Goal: Task Accomplishment & Management: Use online tool/utility

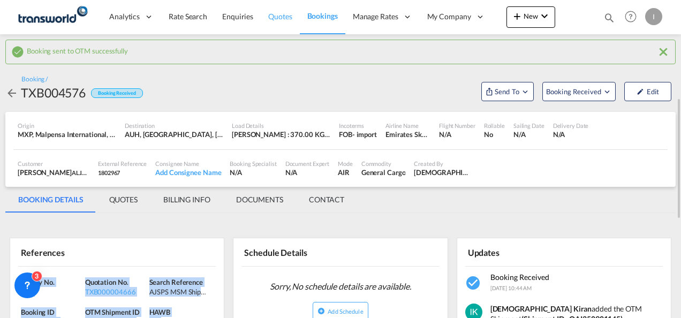
scroll to position [71, 0]
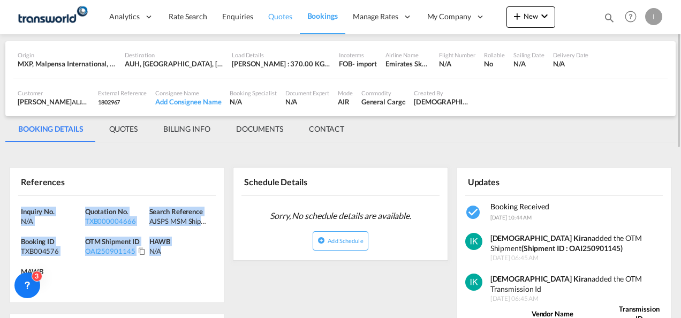
click at [275, 20] on span "Quotes" at bounding box center [280, 16] width 24 height 9
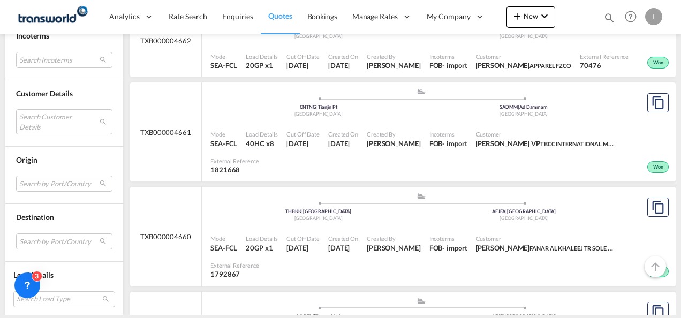
scroll to position [514, 0]
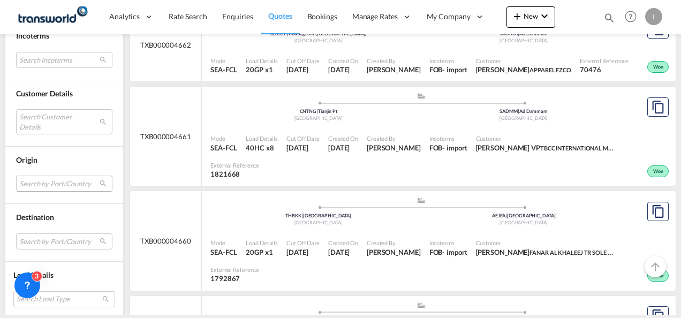
click at [41, 183] on md-select "Search by Port/Country JPNIC nichinan [GEOGRAPHIC_DATA] AEAMF mussafah [GEOGRAP…" at bounding box center [64, 184] width 96 height 16
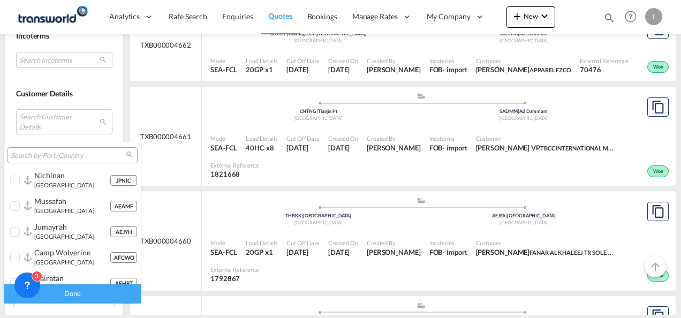
click at [35, 157] on input "search" at bounding box center [68, 156] width 115 height 10
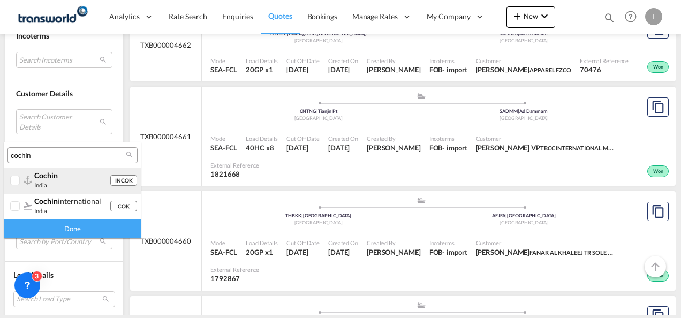
type input "cochin"
click at [49, 186] on div "cochin [GEOGRAPHIC_DATA]" at bounding box center [71, 180] width 75 height 18
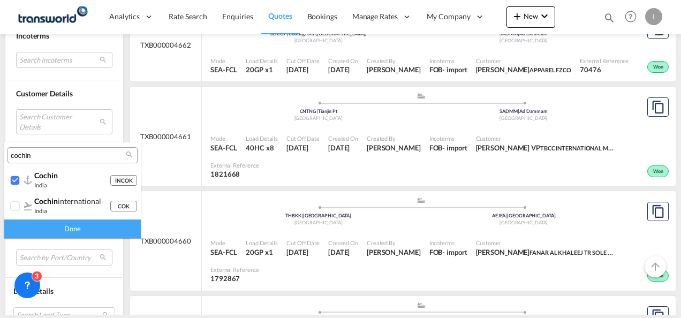
click at [70, 228] on div "Done" at bounding box center [72, 228] width 137 height 19
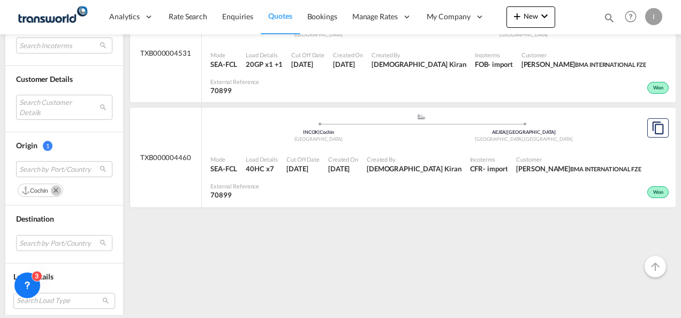
scroll to position [525, 0]
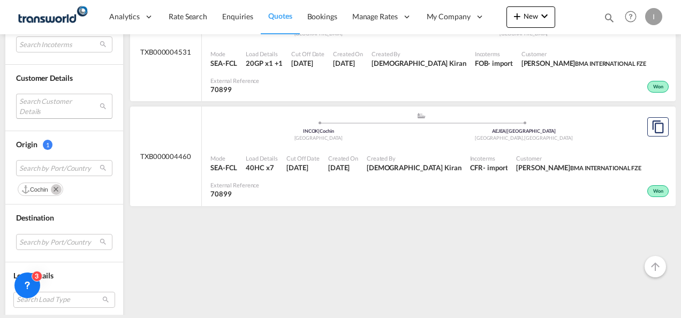
click at [50, 107] on md-select "Search Customer Details user name user most FRIENDSHIP [PERSON_NAME][EMAIL_ADDR…" at bounding box center [64, 106] width 96 height 25
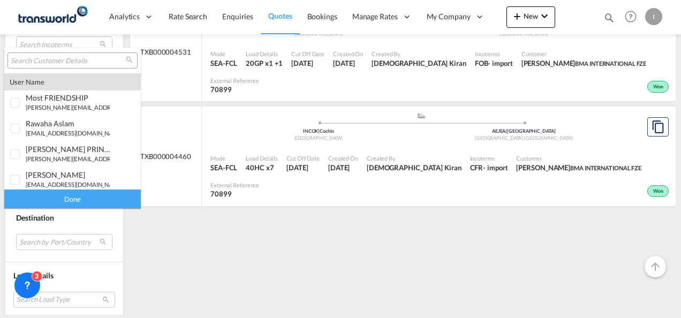
click at [42, 61] on input "search" at bounding box center [68, 61] width 115 height 10
type input "j"
type input "a"
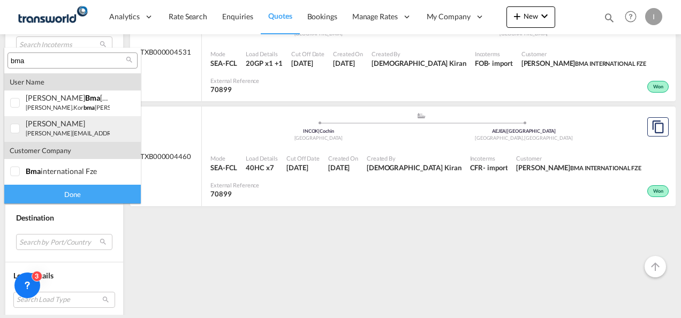
type input "bma"
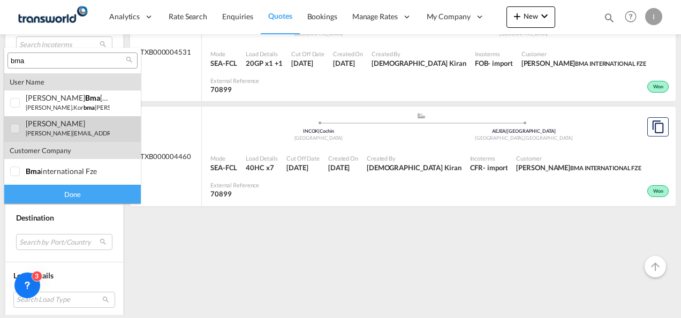
click at [47, 137] on md-option "user [PERSON_NAME] [PERSON_NAME][EMAIL_ADDRESS][DOMAIN_NAME] | bma internationa…" at bounding box center [72, 129] width 137 height 26
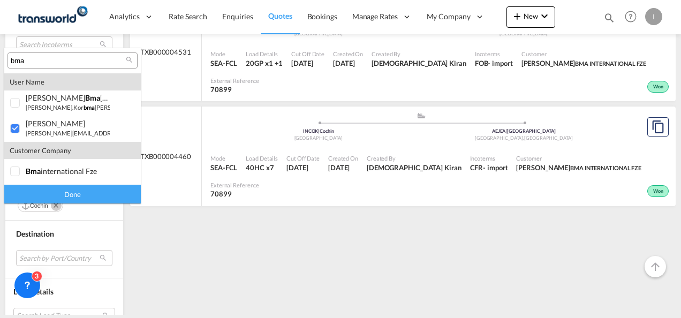
click at [65, 197] on div "Done" at bounding box center [72, 194] width 137 height 19
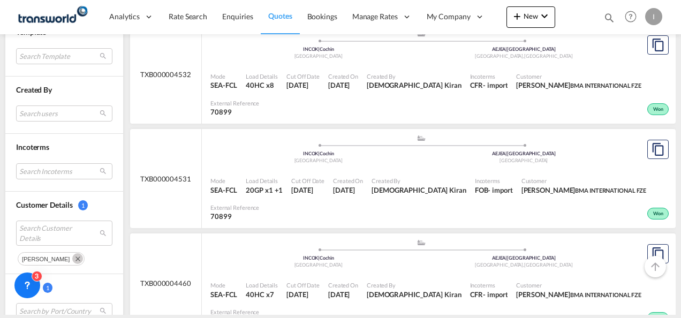
scroll to position [407, 0]
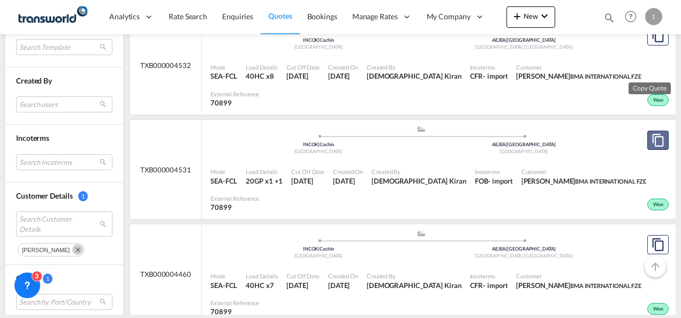
click at [652, 134] on md-icon "assets/icons/custom/copyQuote.svg" at bounding box center [658, 140] width 13 height 13
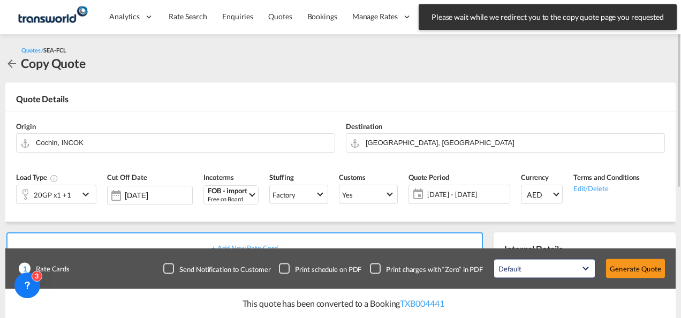
click at [82, 208] on div "Load Type 20GP x1 +1" at bounding box center [56, 191] width 91 height 51
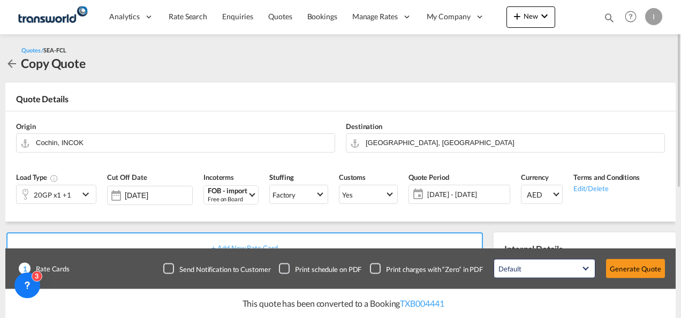
click at [72, 198] on div "20GP x1 +1" at bounding box center [48, 194] width 62 height 18
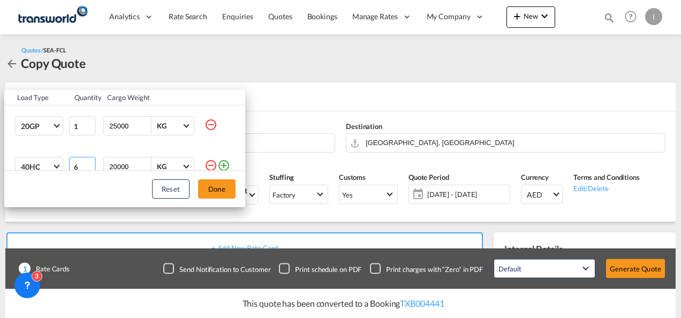
type input "6"
click at [88, 169] on input "6" at bounding box center [82, 166] width 27 height 19
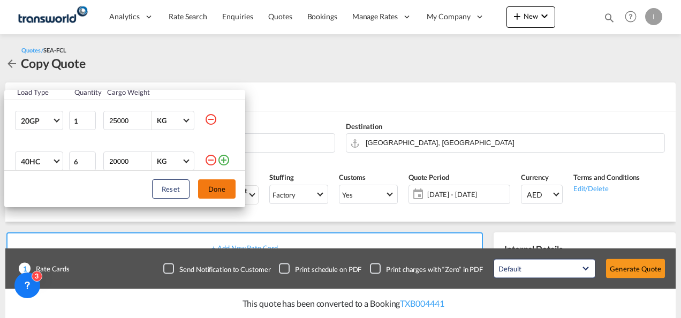
click at [227, 187] on button "Done" at bounding box center [216, 188] width 37 height 19
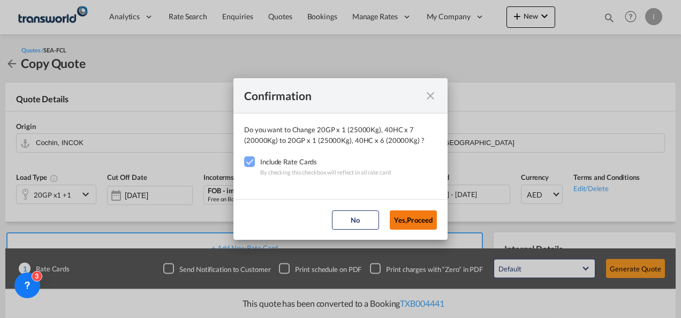
click at [413, 216] on button "Yes,Proceed" at bounding box center [413, 219] width 47 height 19
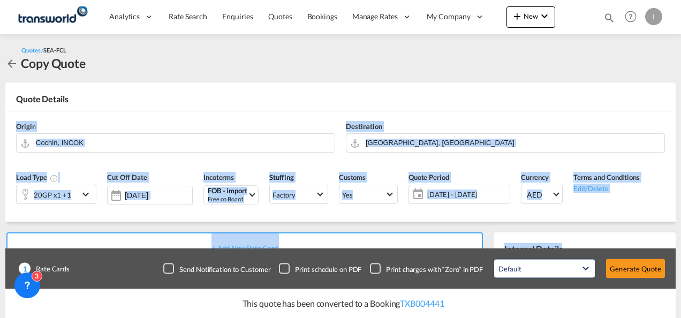
drag, startPoint x: 677, startPoint y: 94, endPoint x: 683, endPoint y: 228, distance: 133.9
click at [680, 228] on html "Analytics Reports Dashboard Rate Search Enquiries Quotes" at bounding box center [340, 159] width 681 height 318
drag, startPoint x: 683, startPoint y: 228, endPoint x: 579, endPoint y: 82, distance: 178.6
click at [579, 82] on md-card "Quote Details Origin Cochin, INCOK Destination [GEOGRAPHIC_DATA], AEJEA Load Ty…" at bounding box center [340, 151] width 670 height 139
drag, startPoint x: 680, startPoint y: 123, endPoint x: 683, endPoint y: 210, distance: 86.8
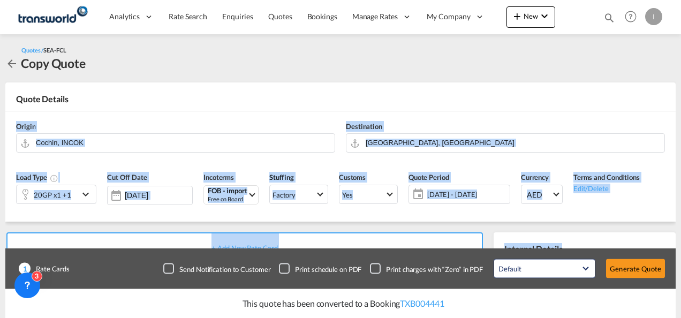
click at [680, 210] on html "Analytics Reports Dashboard Rate Search Enquiries Quotes" at bounding box center [340, 159] width 681 height 318
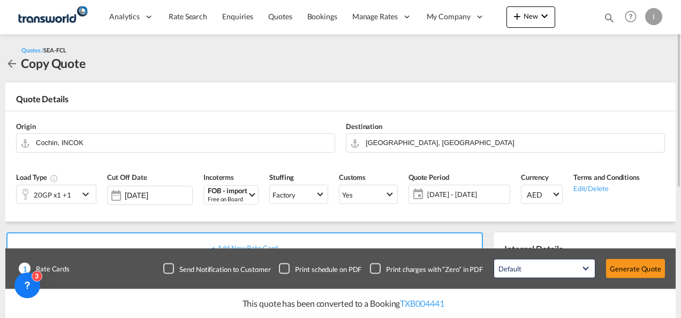
drag, startPoint x: 680, startPoint y: 210, endPoint x: 610, endPoint y: 58, distance: 167.4
click at [610, 58] on div "Quotes / SEA-FCL Copy Quote" at bounding box center [340, 58] width 670 height 27
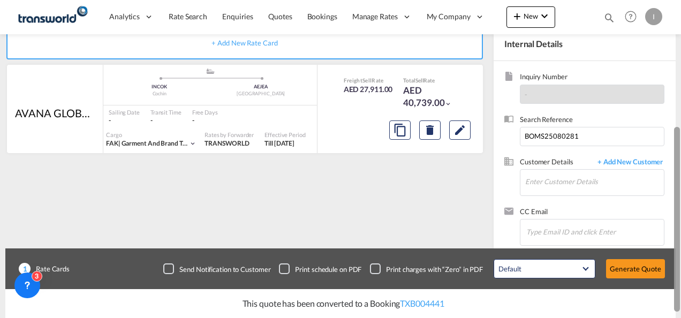
drag, startPoint x: 677, startPoint y: 82, endPoint x: 669, endPoint y: 204, distance: 121.8
click at [669, 204] on md-content "Analytics Reports Dashboard Rate Search Enquiries Quotes Bookings" at bounding box center [340, 159] width 681 height 318
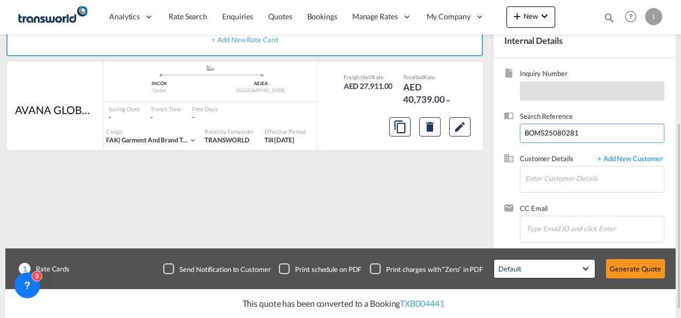
click at [521, 128] on input "BOMS25080281" at bounding box center [592, 133] width 145 height 19
paste input "977"
type input "BOMS25080977"
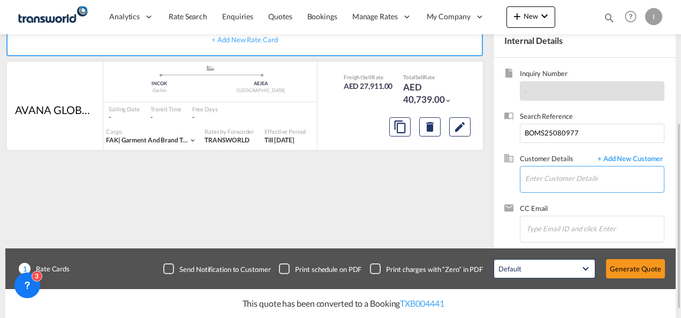
click at [554, 185] on input "Enter Customer Details" at bounding box center [594, 178] width 139 height 24
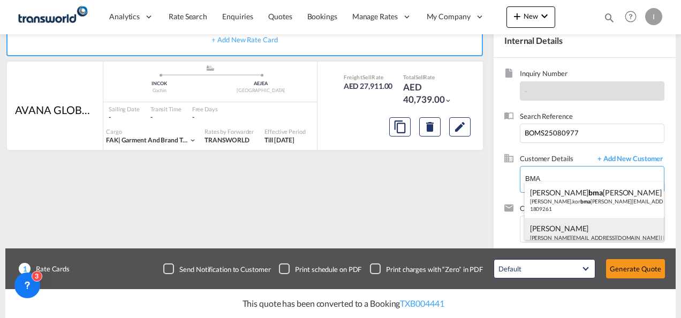
click at [543, 226] on div "[PERSON_NAME] [EMAIL_ADDRESS][DOMAIN_NAME] | BMA INTERNATIONAL FZE | 70899" at bounding box center [595, 236] width 140 height 36
type input "BMA INTERNATIONAL FZE, [PERSON_NAME], [PERSON_NAME][EMAIL_ADDRESS][DOMAIN_NAME]"
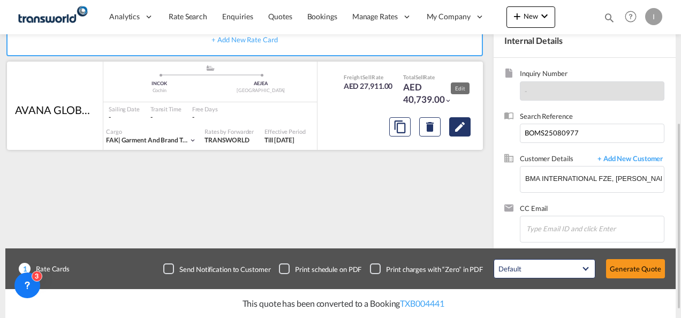
click at [459, 127] on md-icon "Edit" at bounding box center [459, 126] width 13 height 13
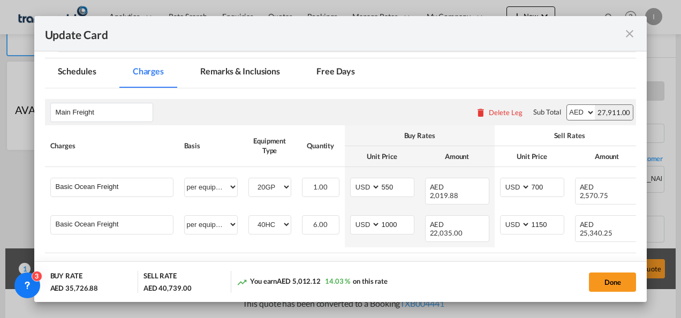
scroll to position [252, 0]
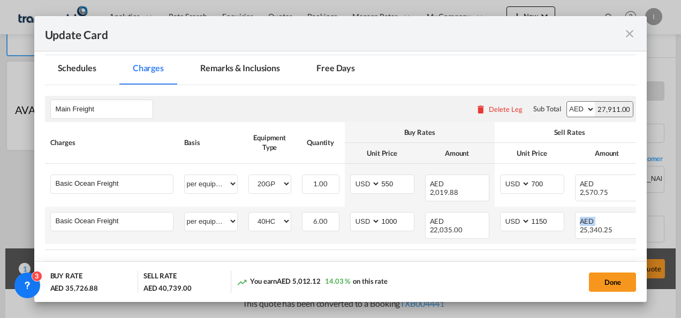
drag, startPoint x: 515, startPoint y: 240, endPoint x: 574, endPoint y: 234, distance: 59.2
click at [574, 234] on table "Charges Basis Equipment Type Quantity Buy Rates Sell Rates Comments Action Unit…" at bounding box center [384, 186] width 678 height 128
click at [551, 213] on input "1150" at bounding box center [547, 221] width 33 height 16
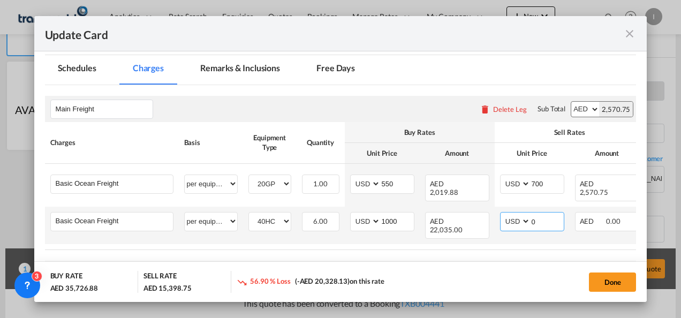
type input "0"
click at [497, 207] on td "AED AFN ALL AMD ANG AOA ARS AUD AWG AZN BAM BBD BDT BGN BHD BIF BMD BND BOB BRL…" at bounding box center [532, 225] width 75 height 37
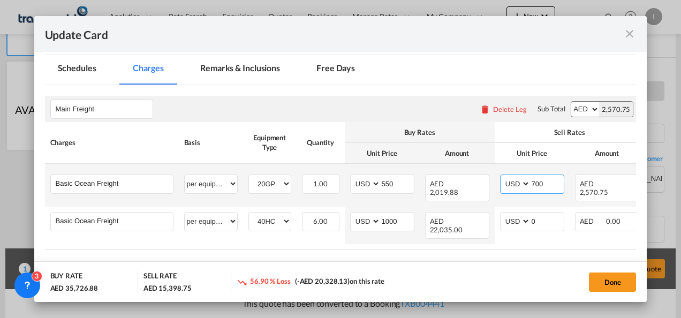
click at [536, 186] on input "700" at bounding box center [547, 183] width 33 height 16
type input "0"
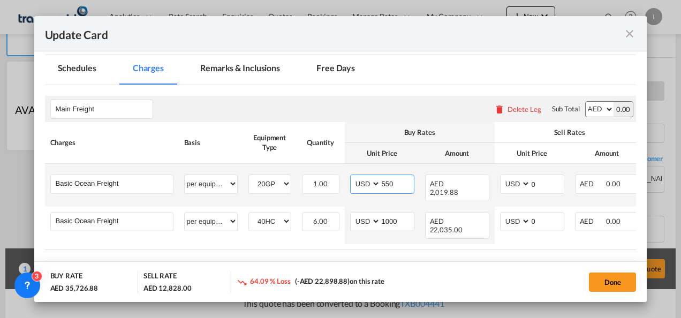
click at [390, 183] on input "550" at bounding box center [397, 183] width 33 height 16
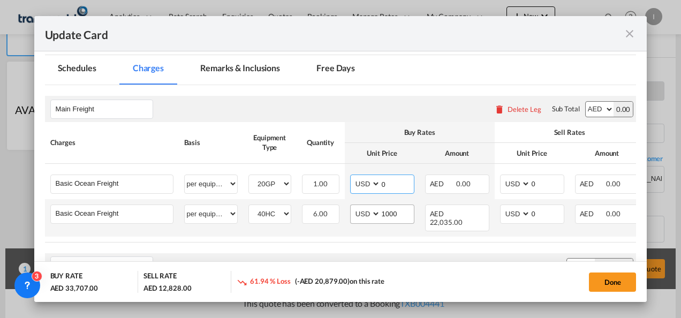
type input "0"
click at [381, 213] on input "1000" at bounding box center [397, 213] width 33 height 16
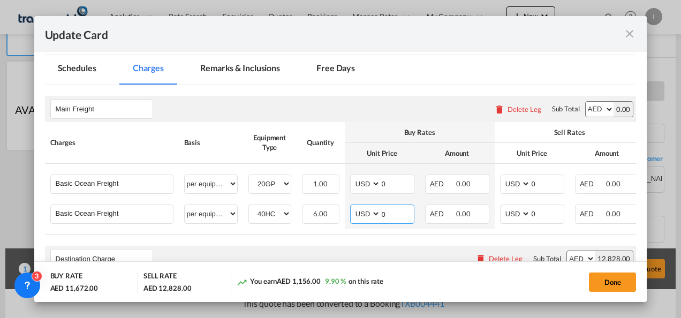
type input "0"
click at [610, 284] on button "Done" at bounding box center [612, 282] width 47 height 19
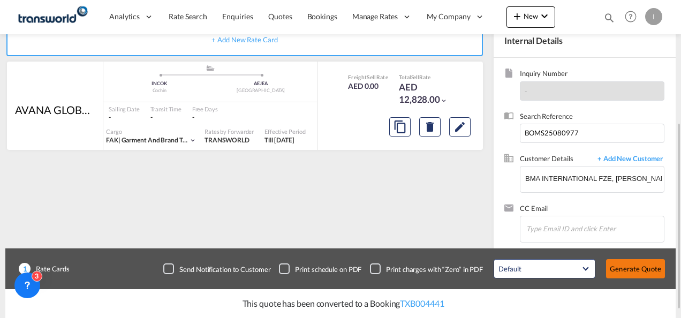
click at [622, 269] on button "Generate Quote" at bounding box center [635, 268] width 59 height 19
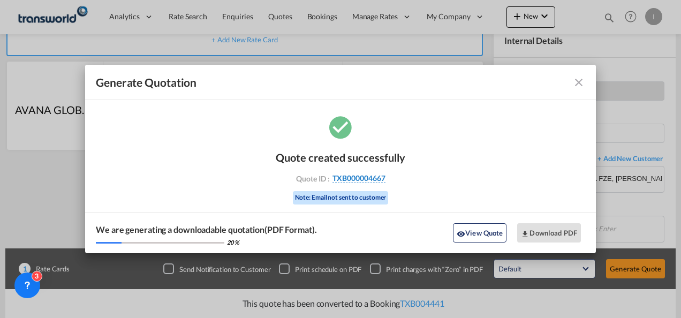
click at [372, 178] on span "TXB000004667" at bounding box center [358, 178] width 53 height 10
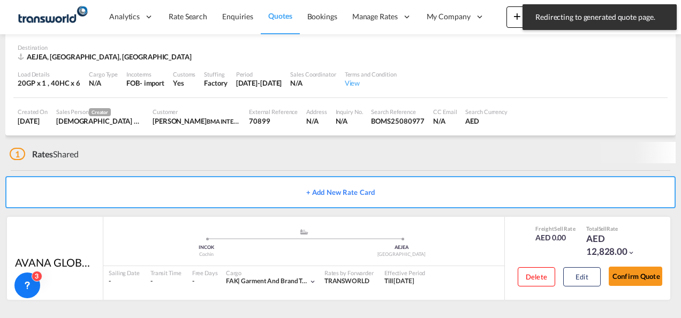
scroll to position [65, 0]
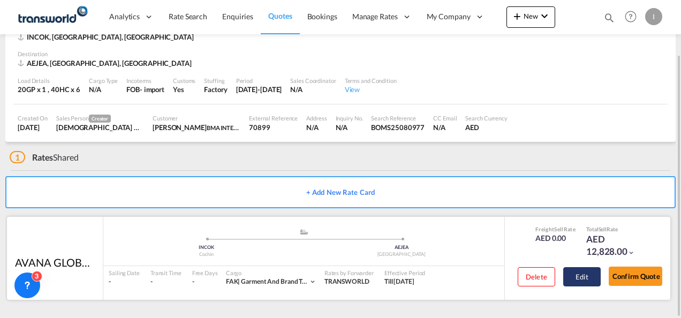
click at [572, 278] on button "Edit" at bounding box center [581, 276] width 37 height 19
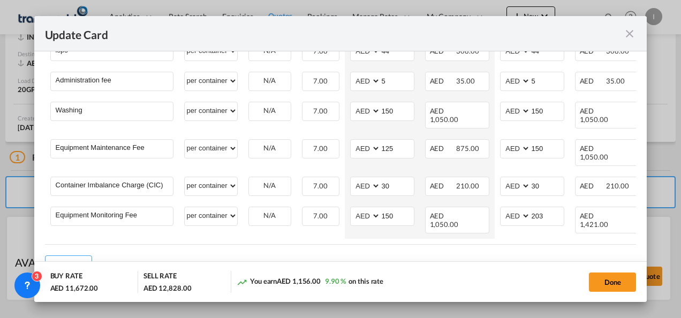
scroll to position [677, 0]
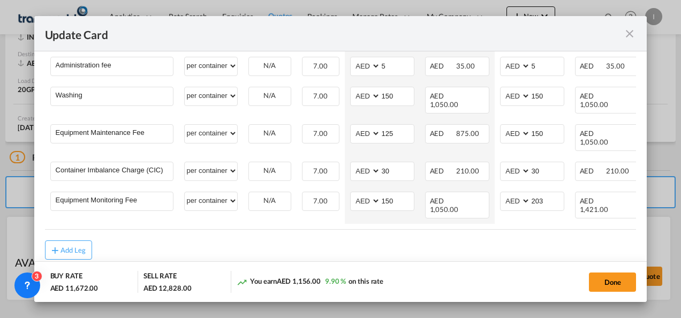
click at [629, 33] on md-icon "icon-close fg-AAA8AD m-0 pointer" at bounding box center [629, 33] width 13 height 13
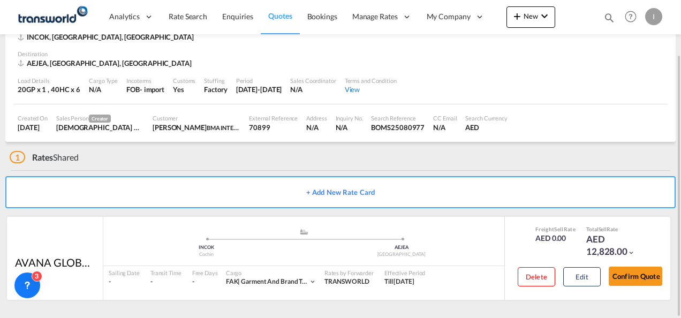
click at [376, 86] on div "View" at bounding box center [371, 90] width 52 height 10
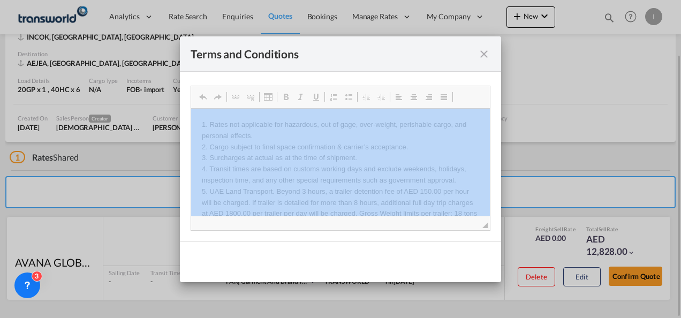
scroll to position [0, 0]
click at [376, 86] on md-dialog-content "Rich Text Editor, editor6 Editor toolbars Clipboard/Undo Undo Keyboard shortcut…" at bounding box center [340, 157] width 321 height 170
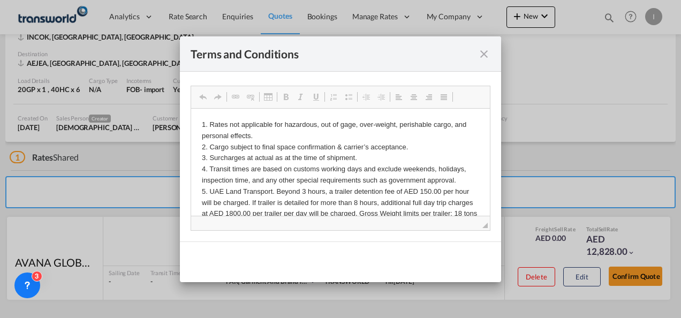
drag, startPoint x: 376, startPoint y: 86, endPoint x: 476, endPoint y: 54, distance: 105.3
click at [476, 54] on div "Terms and Conditions ..." at bounding box center [475, 53] width 30 height 13
click at [481, 55] on md-icon "icon-close fg-AAA8AD cursor" at bounding box center [484, 54] width 13 height 13
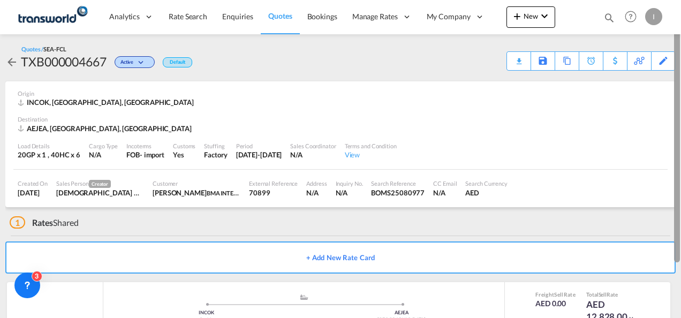
drag, startPoint x: 678, startPoint y: 167, endPoint x: 683, endPoint y: 72, distance: 94.9
click at [680, 72] on html "Analytics Reports Dashboard Rate Search Enquiries Quotes" at bounding box center [340, 159] width 681 height 318
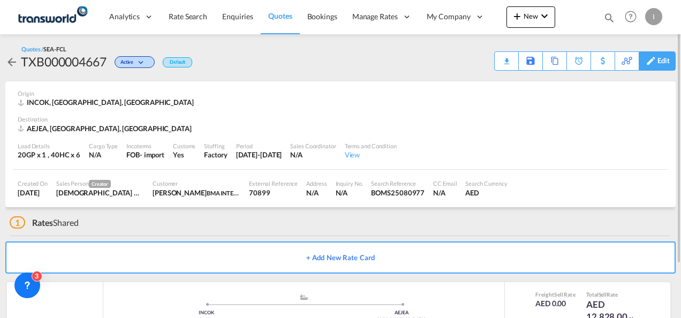
click at [664, 62] on div "Edit" at bounding box center [663, 61] width 12 height 18
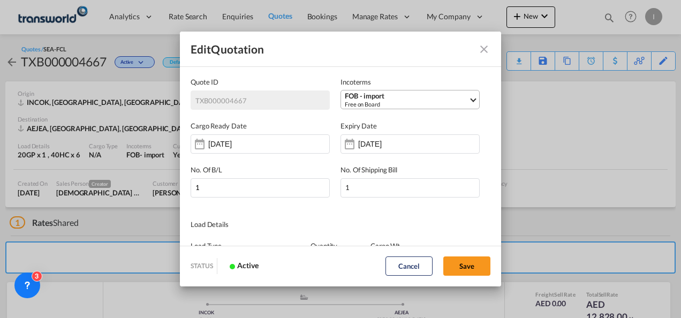
click at [363, 102] on div "Free on Board" at bounding box center [407, 104] width 124 height 8
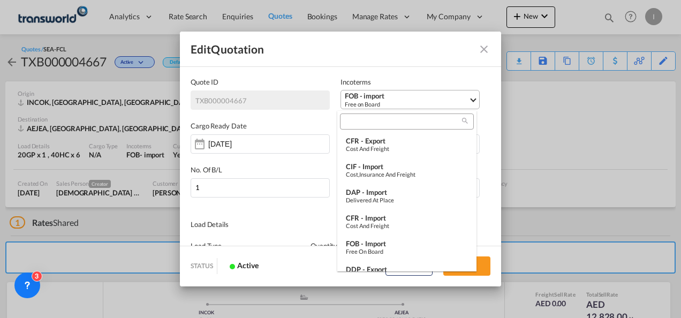
scroll to position [57, 0]
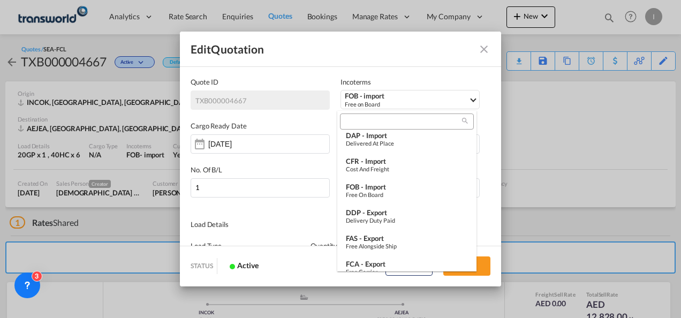
click at [355, 123] on input "search" at bounding box center [402, 122] width 119 height 10
click at [355, 170] on div "Cost and Freight" at bounding box center [407, 168] width 122 height 7
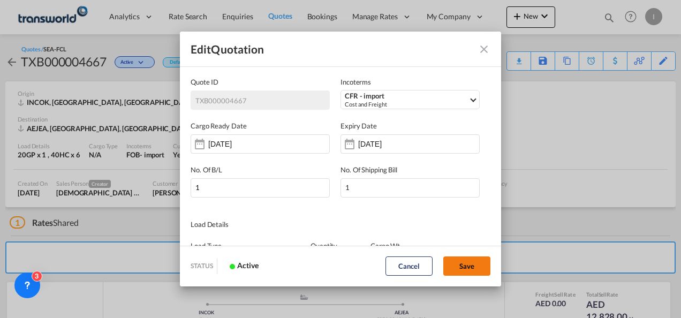
click at [459, 263] on button "Save" at bounding box center [466, 265] width 47 height 19
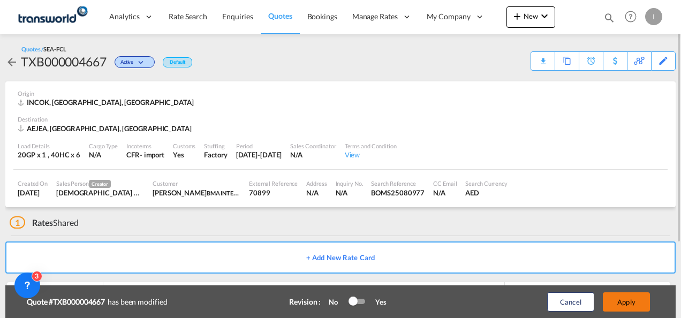
click at [604, 299] on button "Apply" at bounding box center [626, 301] width 47 height 19
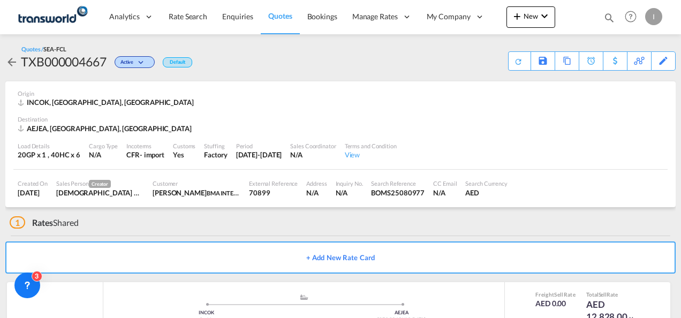
drag, startPoint x: 680, startPoint y: 247, endPoint x: 683, endPoint y: 329, distance: 82.0
click at [680, 317] on html "Analytics Reports Dashboard Rate Search Enquiries Quotes" at bounding box center [340, 159] width 681 height 318
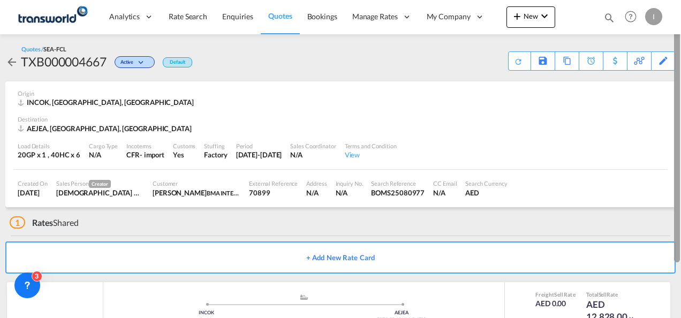
scroll to position [65, 0]
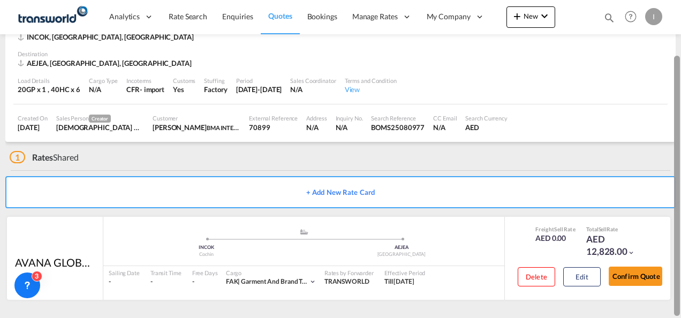
drag, startPoint x: 676, startPoint y: 204, endPoint x: 683, endPoint y: 313, distance: 108.9
click at [680, 313] on html "Analytics Reports Dashboard Rate Search Enquiries Quotes" at bounding box center [340, 159] width 681 height 318
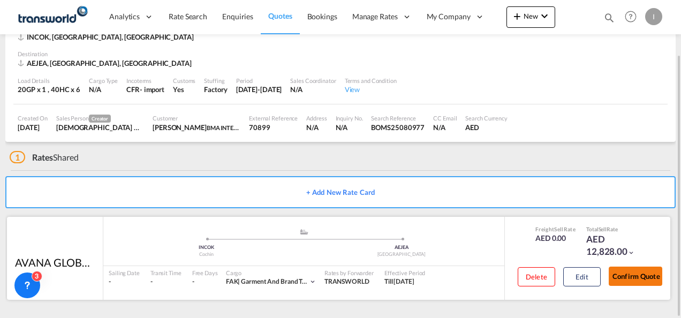
click at [648, 280] on button "Confirm Quote" at bounding box center [636, 276] width 54 height 19
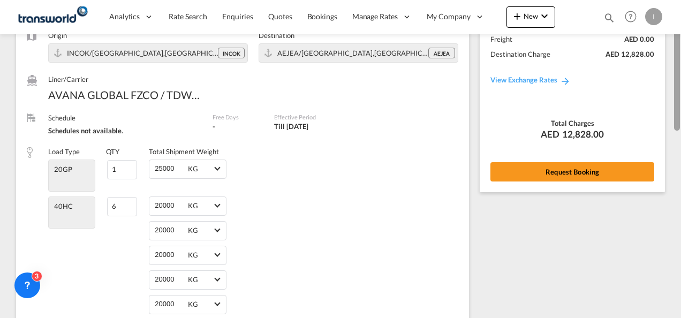
scroll to position [87, 0]
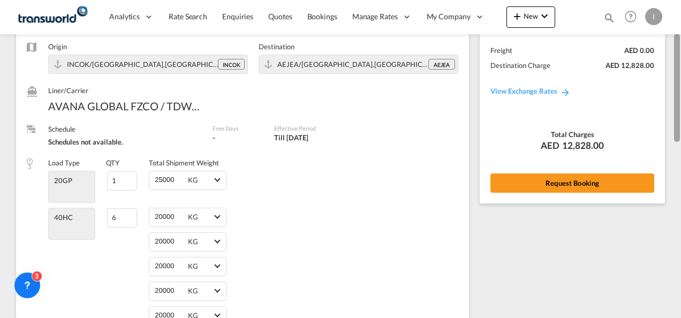
drag, startPoint x: 677, startPoint y: 284, endPoint x: 683, endPoint y: 109, distance: 175.2
click at [680, 109] on html "Analytics Reports Dashboard Rate Search Enquiries Quotes" at bounding box center [340, 159] width 681 height 318
click at [571, 172] on div "Rate Summary Freight AED 0.00 Destination Charge AED 12,828.00 View Exchange Ra…" at bounding box center [572, 99] width 185 height 208
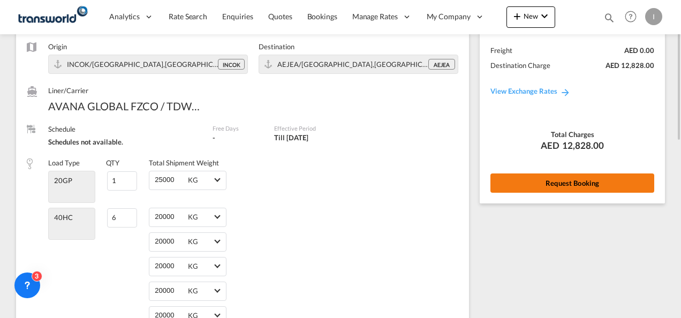
click at [564, 186] on button "Request Booking" at bounding box center [572, 182] width 164 height 19
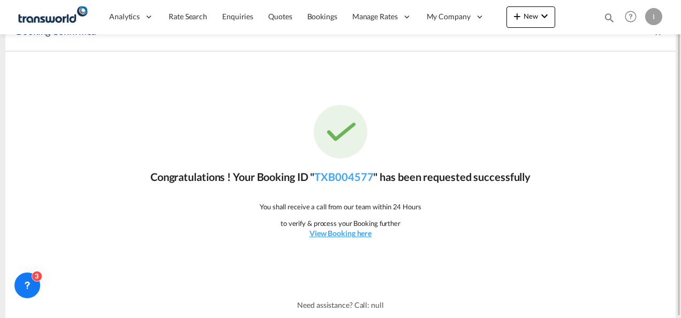
scroll to position [20, 0]
click at [352, 171] on link "TXB004577" at bounding box center [343, 177] width 59 height 13
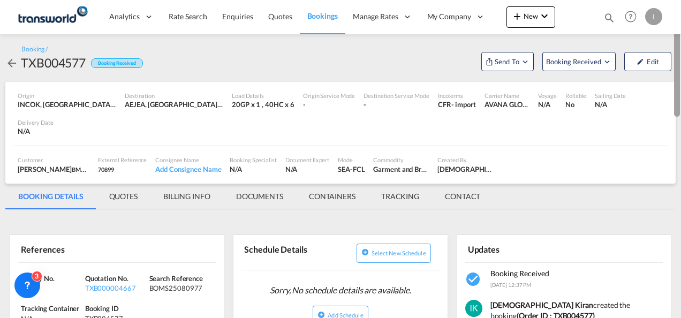
drag, startPoint x: 678, startPoint y: 208, endPoint x: 682, endPoint y: 25, distance: 183.7
click at [680, 25] on html "Analytics Reports Dashboard Rate Search Enquiries Quotes" at bounding box center [340, 159] width 681 height 318
click at [519, 55] on button "Send To" at bounding box center [507, 61] width 52 height 19
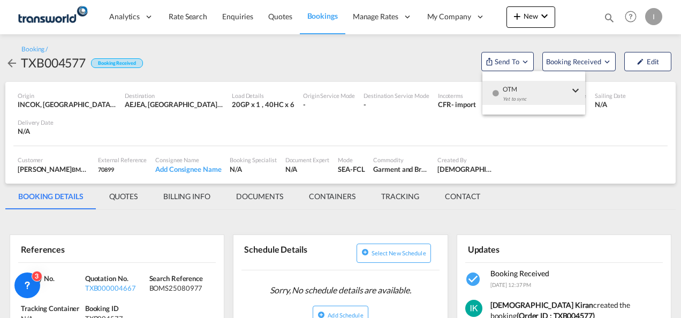
click at [520, 81] on span "OTM" at bounding box center [536, 86] width 66 height 10
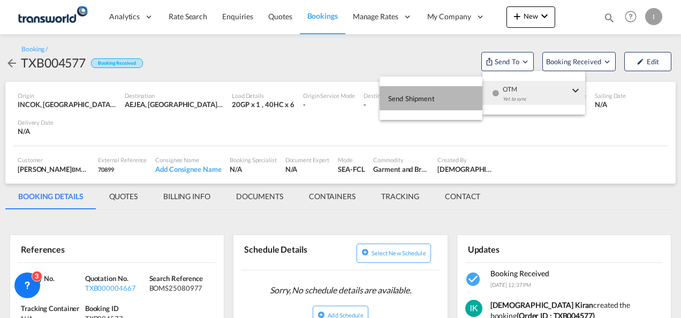
click at [462, 98] on button "Send Shipment" at bounding box center [431, 98] width 103 height 24
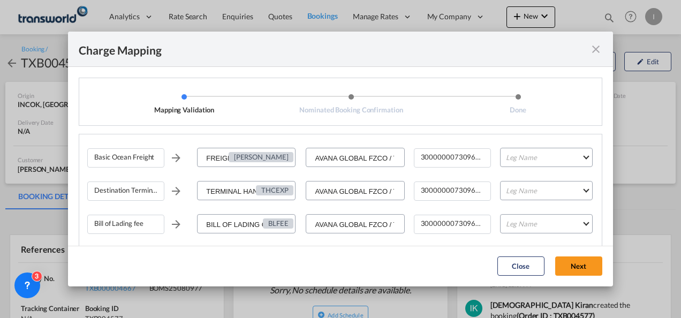
click at [502, 168] on div "Basic Ocean Freight FREIGHT CHARGES [PERSON_NAME] GLOBAL FZCO / TDWC - DUBAI 30…" at bounding box center [344, 161] width 514 height 33
click at [504, 156] on md-select "Leg Name HANDLING ORIGIN VESSEL HANDLING DESTINATION OTHERS TL PICK UP CUSTOMS …" at bounding box center [546, 157] width 93 height 19
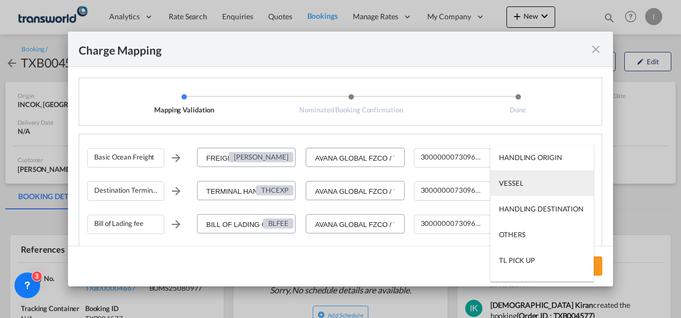
click at [513, 191] on md-option "VESSEL" at bounding box center [541, 183] width 103 height 26
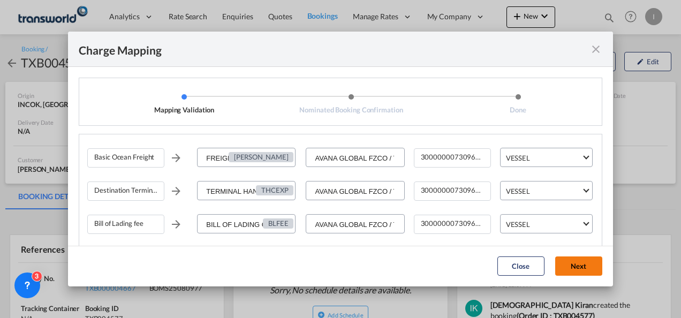
click at [565, 259] on button "Next" at bounding box center [578, 265] width 47 height 19
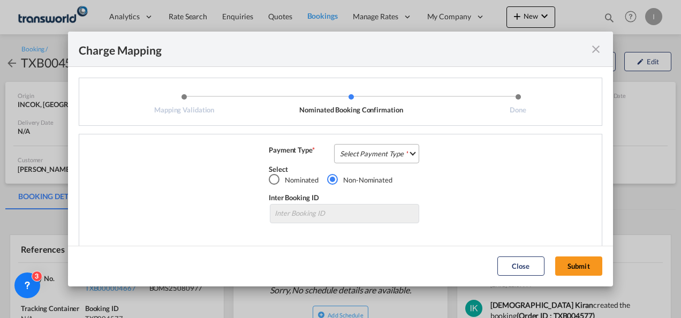
click at [383, 161] on md-select "Select Payment Type COLLECT PREPAID" at bounding box center [376, 153] width 85 height 19
click at [0, 0] on md-option "COLLECT" at bounding box center [0, 0] width 0 height 0
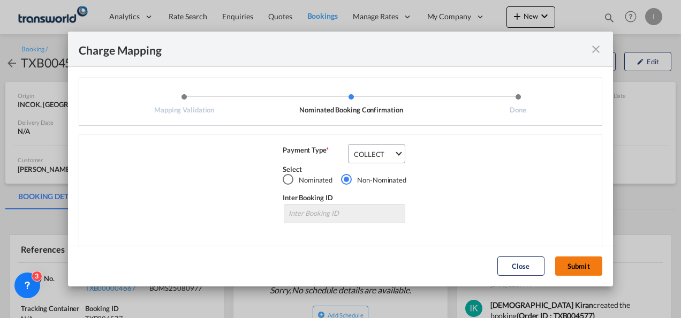
click at [564, 261] on button "Submit" at bounding box center [578, 265] width 47 height 19
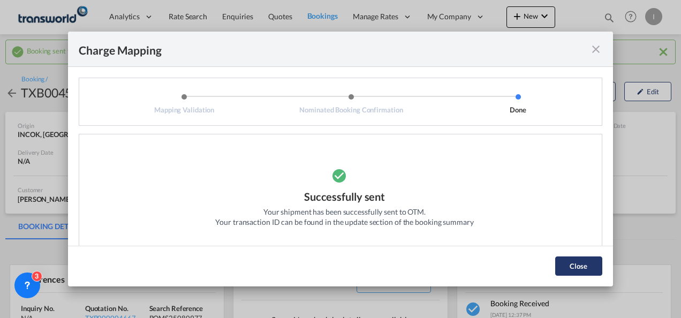
click at [569, 263] on button "Close" at bounding box center [578, 265] width 47 height 19
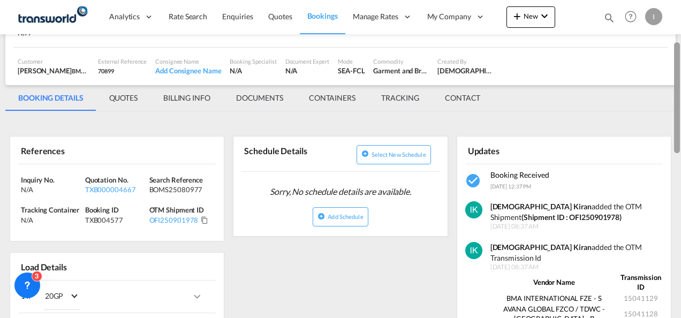
drag, startPoint x: 678, startPoint y: 85, endPoint x: 680, endPoint y: 130, distance: 45.0
click at [680, 130] on div at bounding box center [680, 156] width 2 height 314
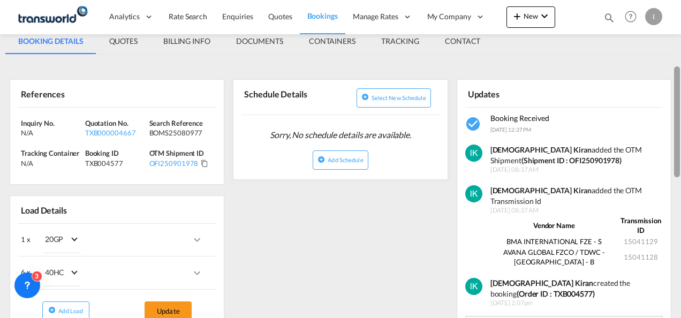
drag, startPoint x: 678, startPoint y: 224, endPoint x: 680, endPoint y: 133, distance: 91.0
click at [680, 133] on div at bounding box center [680, 159] width 2 height 314
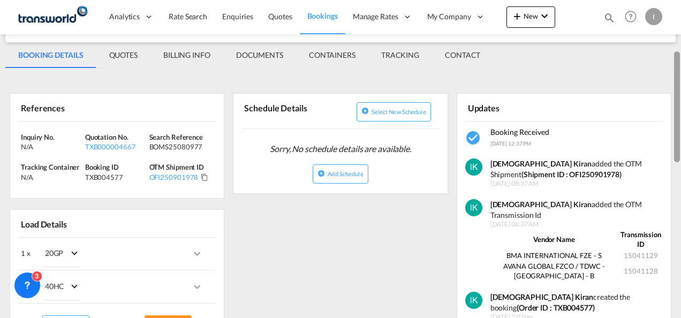
scroll to position [161, 0]
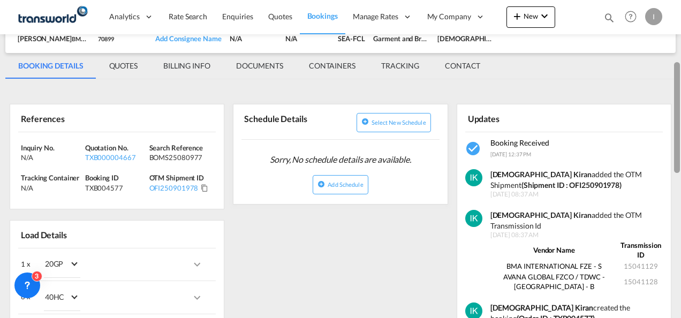
drag, startPoint x: 678, startPoint y: 211, endPoint x: 675, endPoint y: 92, distance: 119.4
click at [675, 92] on div at bounding box center [677, 117] width 6 height 111
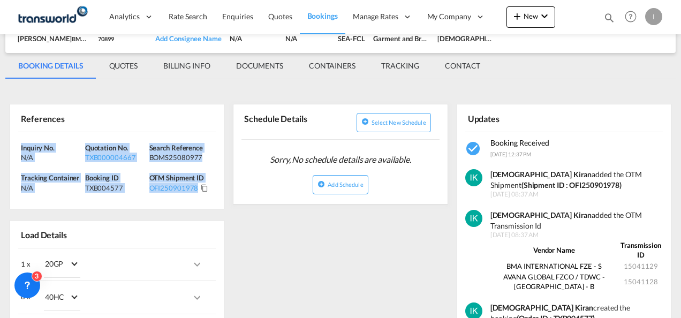
drag, startPoint x: 211, startPoint y: 189, endPoint x: -1, endPoint y: 148, distance: 215.9
click at [0, 148] on html "Analytics Reports Dashboard Rate Search Enquiries Quotes" at bounding box center [340, 159] width 681 height 318
copy div "Inquiry No. N/A Quotation No. TXB000004667 Search Reference BOMS25080977 Tracki…"
click at [285, 17] on span "Quotes" at bounding box center [280, 16] width 24 height 9
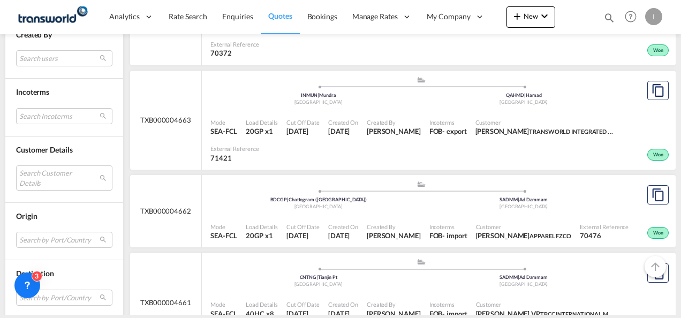
scroll to position [461, 0]
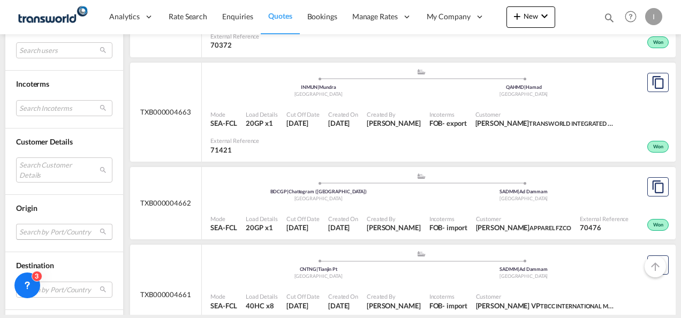
click at [48, 232] on md-select "Search by Port/Country JPNIC nichinan [GEOGRAPHIC_DATA] AEAMF mussafah [GEOGRAP…" at bounding box center [64, 232] width 96 height 16
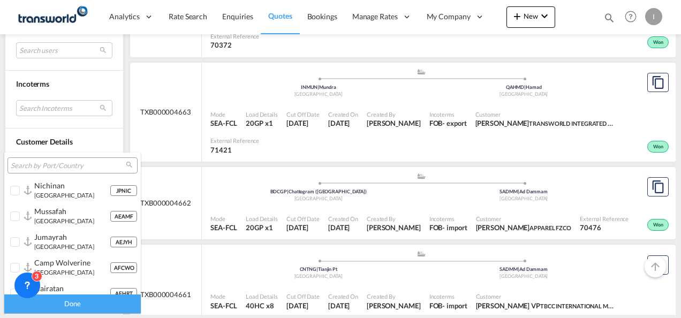
click at [51, 166] on input "search" at bounding box center [68, 166] width 115 height 10
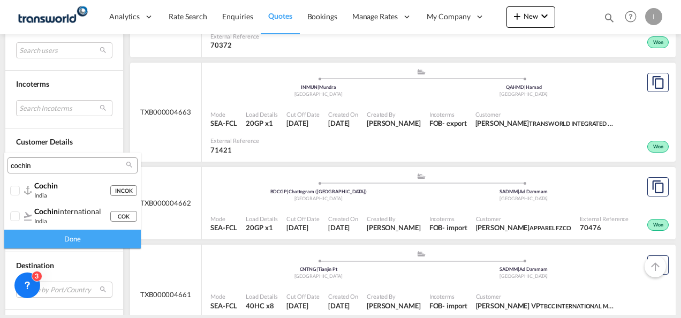
type input "cochin"
click at [65, 232] on div "Done" at bounding box center [72, 239] width 137 height 19
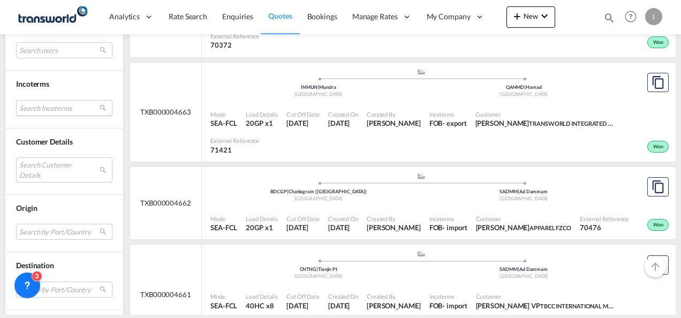
click at [32, 106] on md-select "Search Incoterms FOB-EXPORT free on board CPT-IMPORT carrier paid to DAP-EXPORT…" at bounding box center [64, 108] width 96 height 16
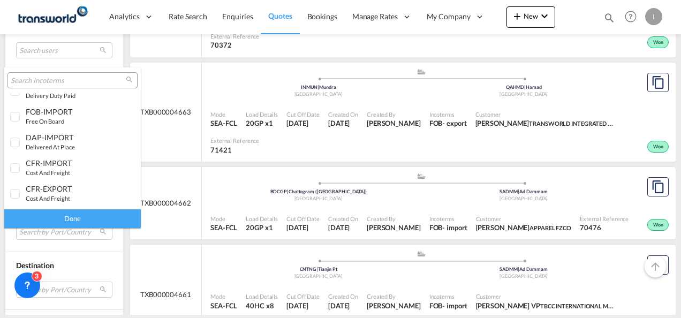
scroll to position [385, 0]
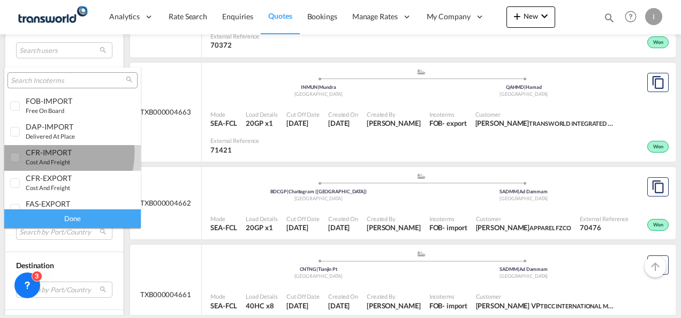
click at [49, 153] on div "CFR-IMPORT" at bounding box center [68, 152] width 84 height 9
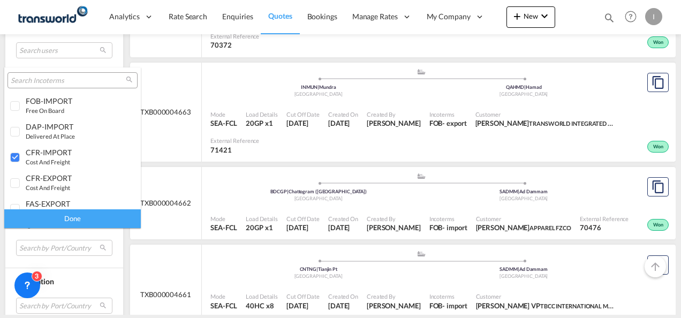
click at [73, 223] on div "Done" at bounding box center [72, 218] width 137 height 19
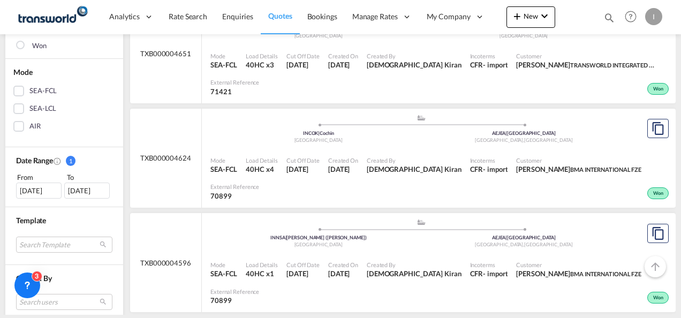
scroll to position [213, 0]
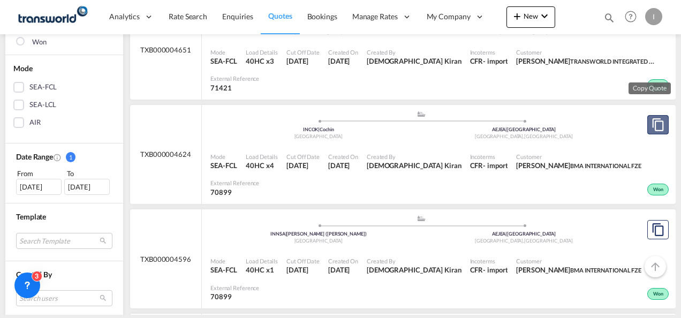
click at [653, 123] on md-icon "assets/icons/custom/copyQuote.svg" at bounding box center [658, 124] width 13 height 13
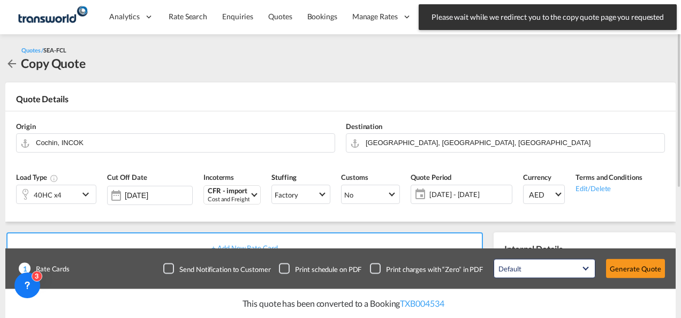
click at [63, 192] on div "40HC x4" at bounding box center [48, 194] width 62 height 18
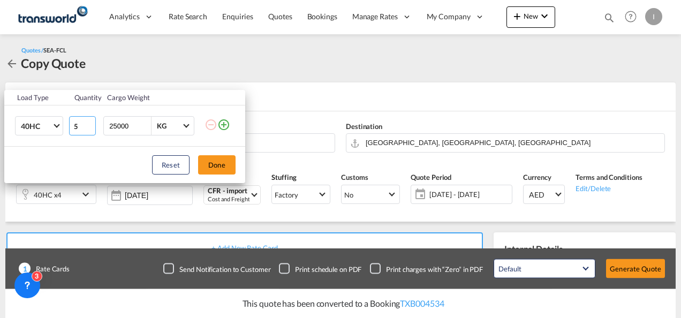
type input "5"
click at [93, 123] on input "5" at bounding box center [82, 125] width 27 height 19
click at [207, 168] on button "Done" at bounding box center [216, 164] width 37 height 19
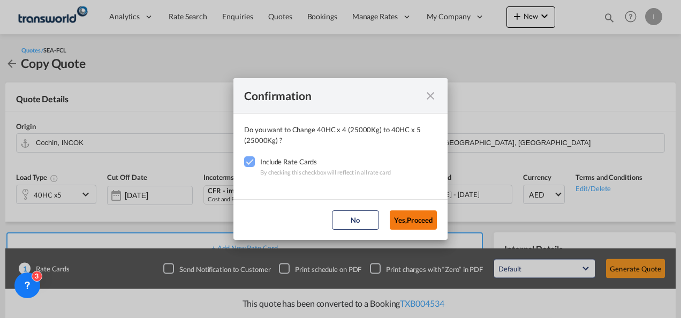
click at [402, 228] on button "Yes,Proceed" at bounding box center [413, 219] width 47 height 19
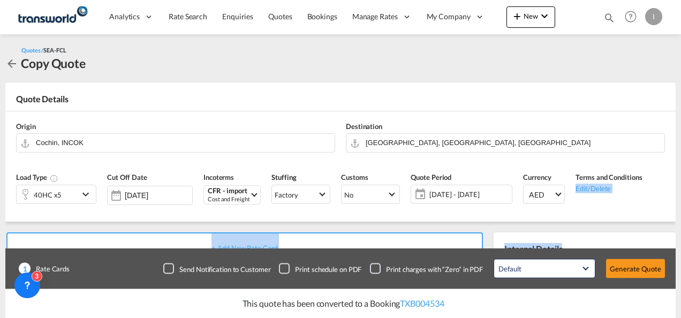
drag, startPoint x: 673, startPoint y: 149, endPoint x: 683, endPoint y: 234, distance: 86.1
click at [680, 234] on html "Analytics Reports Dashboard Rate Search Enquiries Quotes" at bounding box center [340, 159] width 681 height 318
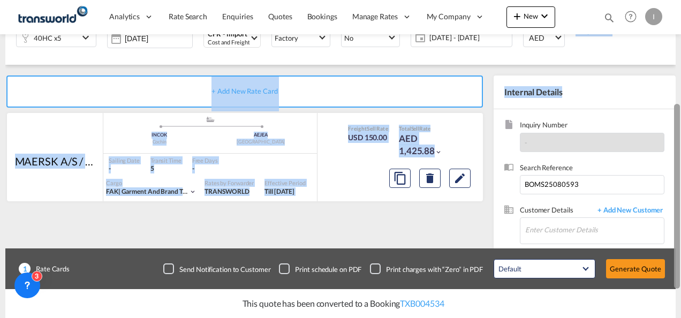
drag, startPoint x: 677, startPoint y: 94, endPoint x: 680, endPoint y: 190, distance: 95.3
click at [680, 190] on div at bounding box center [680, 166] width 2 height 314
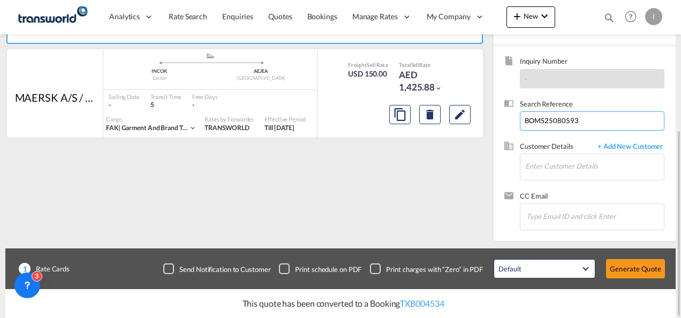
click at [545, 120] on input "BOMS25080593" at bounding box center [592, 120] width 145 height 19
paste input "258082653"
type input "258082653"
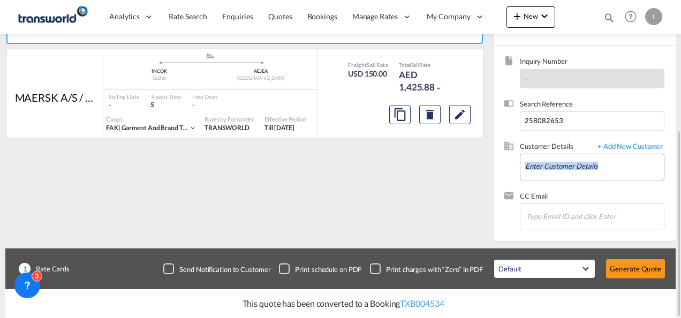
drag, startPoint x: 546, startPoint y: 185, endPoint x: 540, endPoint y: 165, distance: 21.3
click at [540, 165] on div "Customer Details + Add New Customer Enter Customer Details" at bounding box center [584, 166] width 161 height 50
click at [540, 165] on input "Enter Customer Details" at bounding box center [594, 166] width 139 height 24
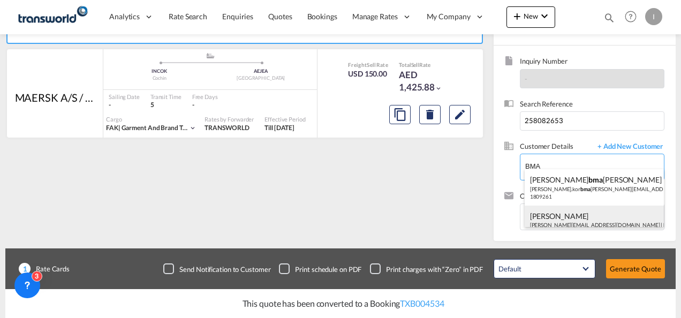
click at [559, 218] on div "[PERSON_NAME] [EMAIL_ADDRESS][DOMAIN_NAME] | BMA INTERNATIONAL FZE | 70899" at bounding box center [595, 224] width 140 height 36
type input "BMA INTERNATIONAL FZE, [PERSON_NAME], [PERSON_NAME][EMAIL_ADDRESS][DOMAIN_NAME]"
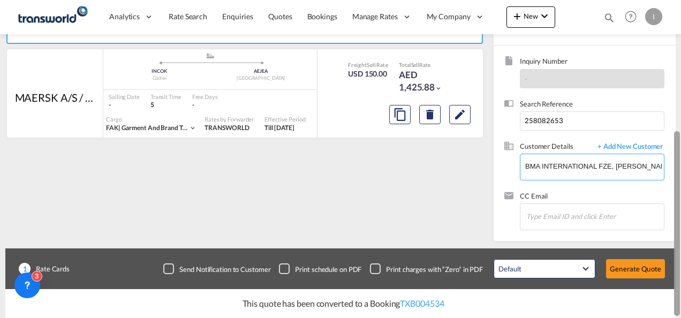
drag, startPoint x: 678, startPoint y: 175, endPoint x: 683, endPoint y: 184, distance: 10.1
click at [680, 184] on html "Analytics Reports Dashboard Rate Search Enquiries Quotes" at bounding box center [340, 159] width 681 height 318
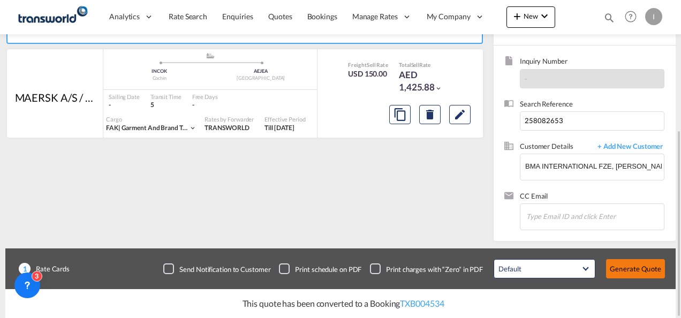
click at [634, 271] on button "Generate Quote" at bounding box center [635, 268] width 59 height 19
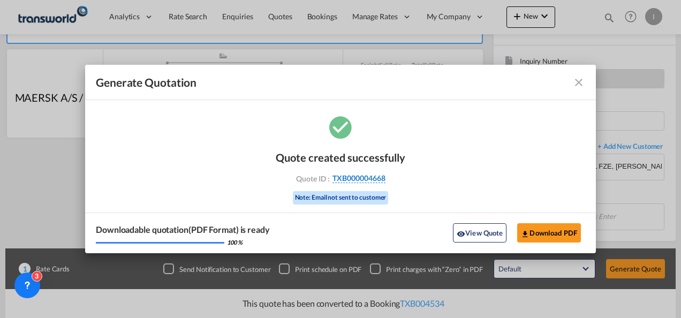
click at [370, 180] on span "TXB000004668" at bounding box center [358, 178] width 53 height 10
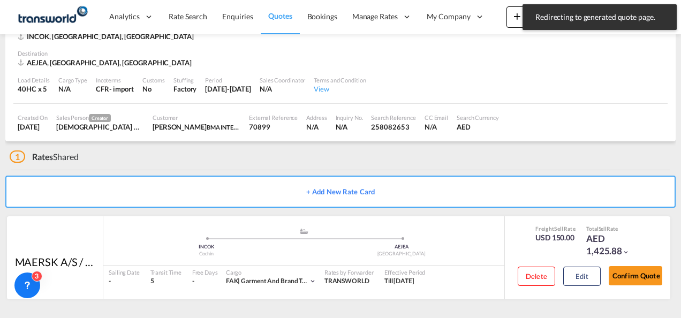
scroll to position [65, 0]
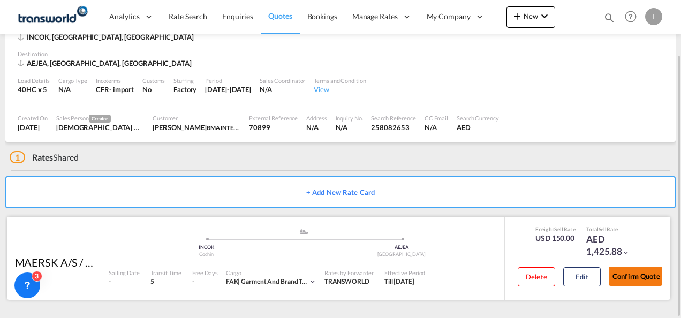
click at [649, 272] on button "Confirm Quote" at bounding box center [636, 276] width 54 height 19
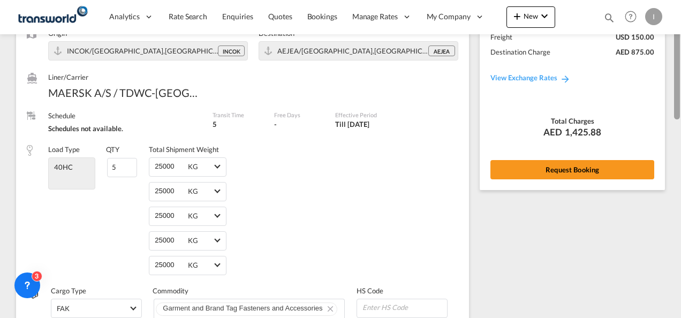
scroll to position [74, 0]
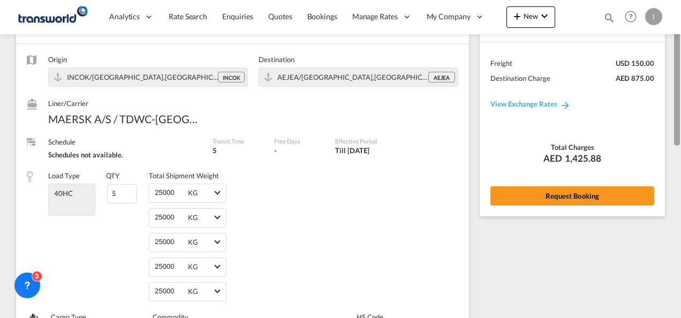
drag, startPoint x: 678, startPoint y: 246, endPoint x: 682, endPoint y: 76, distance: 169.8
click at [680, 76] on html "Analytics Reports Dashboard Rate Search Enquiries Quotes" at bounding box center [340, 159] width 681 height 318
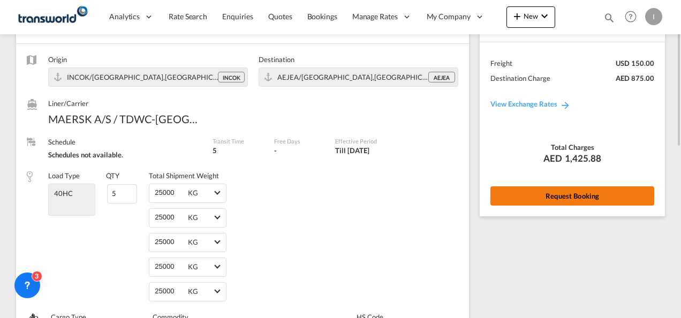
click at [592, 203] on button "Request Booking" at bounding box center [572, 195] width 164 height 19
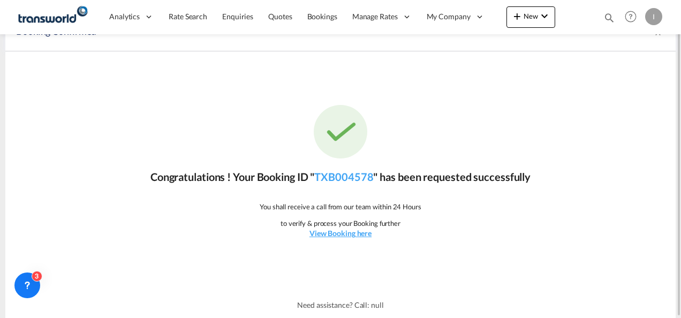
scroll to position [20, 0]
click at [344, 181] on link "TXB004578" at bounding box center [343, 177] width 59 height 13
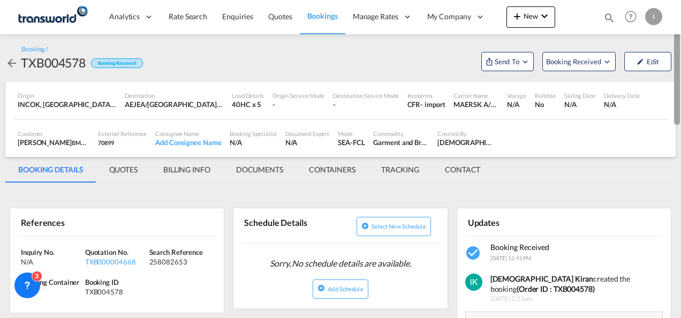
drag, startPoint x: 679, startPoint y: 221, endPoint x: 680, endPoint y: 66, distance: 154.2
click at [680, 66] on html "Analytics Reports Dashboard Rate Search Enquiries Quotes" at bounding box center [340, 159] width 681 height 318
click at [500, 65] on span "Send To" at bounding box center [507, 61] width 27 height 11
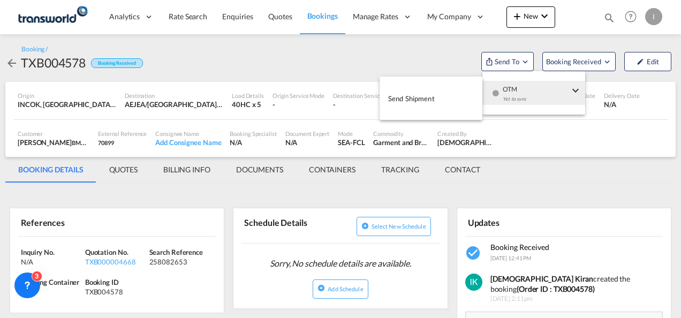
click at [497, 88] on div "button" at bounding box center [495, 97] width 9 height 32
click at [407, 105] on span "Send Shipment" at bounding box center [411, 98] width 47 height 17
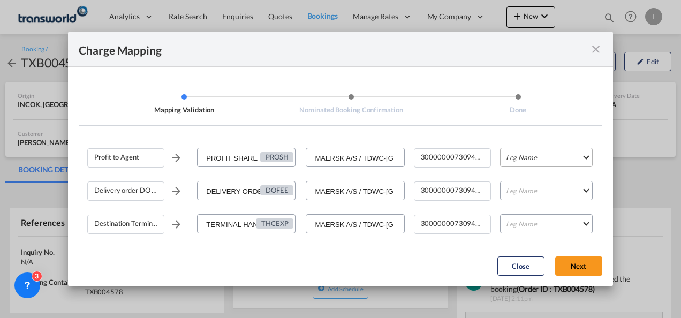
click at [512, 162] on md-select "Leg Name HANDLING ORIGIN VESSEL HANDLING DESTINATION OTHERS TL PICK UP CUSTOMS …" at bounding box center [546, 157] width 93 height 19
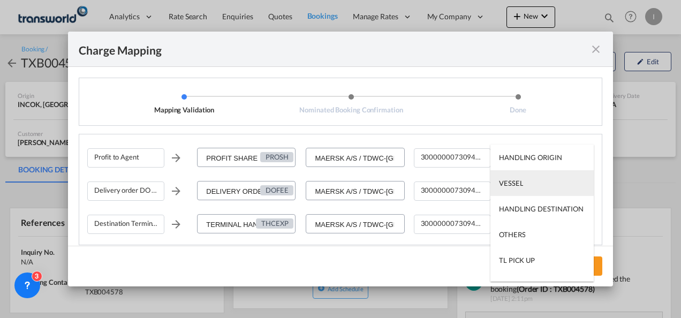
click at [510, 184] on div "VESSEL" at bounding box center [511, 183] width 24 height 10
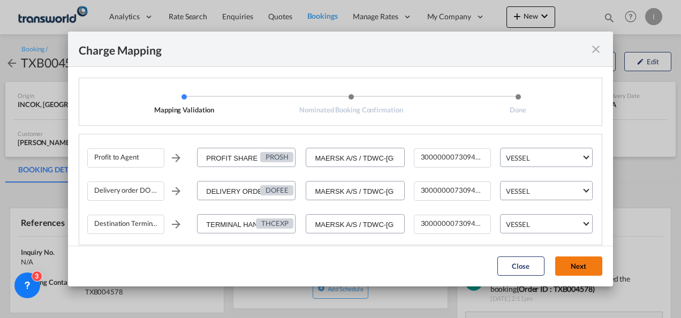
click at [580, 260] on button "Next" at bounding box center [578, 265] width 47 height 19
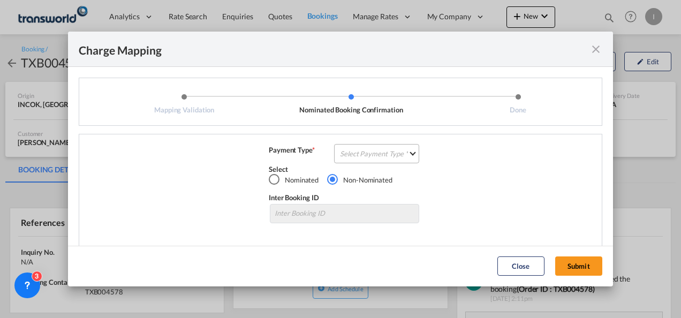
click at [390, 150] on md-select "Select Payment Type COLLECT PREPAID" at bounding box center [376, 153] width 85 height 19
click at [355, 161] on md-option "COLLECT" at bounding box center [375, 154] width 95 height 26
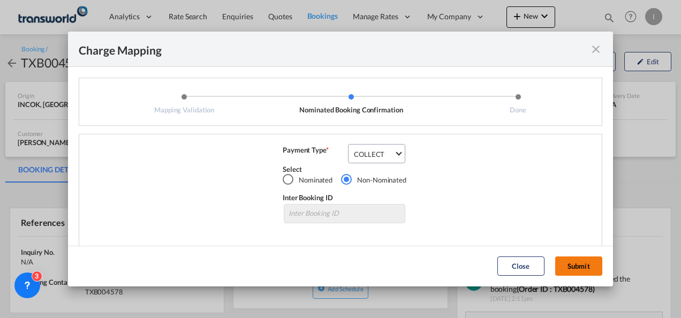
click at [566, 273] on button "Submit" at bounding box center [578, 265] width 47 height 19
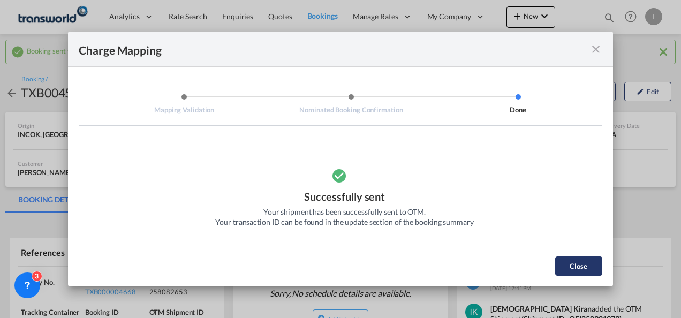
click at [582, 262] on button "Close" at bounding box center [578, 265] width 47 height 19
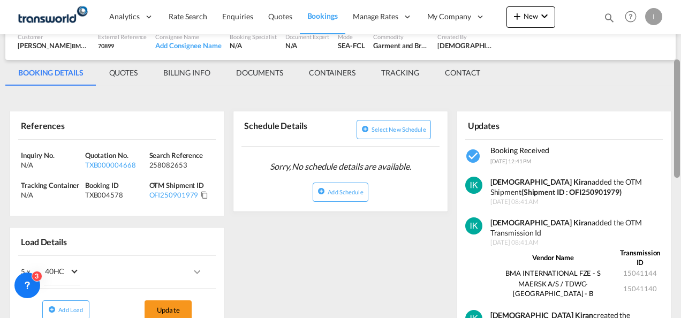
scroll to position [137, 0]
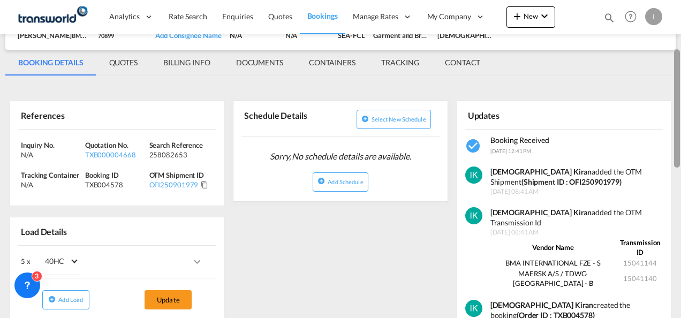
drag, startPoint x: 679, startPoint y: 94, endPoint x: 679, endPoint y: 146, distance: 51.4
click at [679, 146] on div at bounding box center [677, 108] width 6 height 118
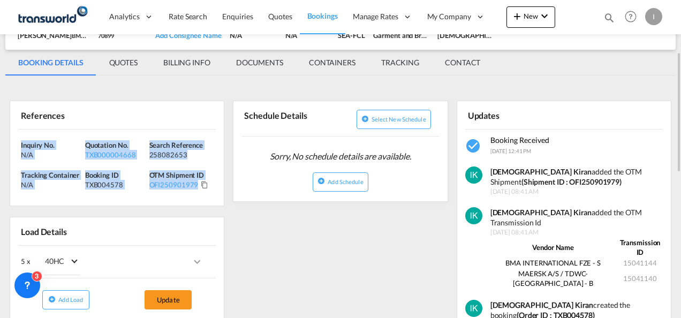
drag, startPoint x: 211, startPoint y: 192, endPoint x: 13, endPoint y: 147, distance: 203.2
click at [13, 147] on div "Inquiry No. N/A Quotation No. TXB000004668 Search Reference 258082653 Tracking …" at bounding box center [117, 168] width 214 height 77
copy div "Inquiry No. N/A Quotation No. TXB000004668 Search Reference 258082653 Tracking …"
